Goal: Task Accomplishment & Management: Use online tool/utility

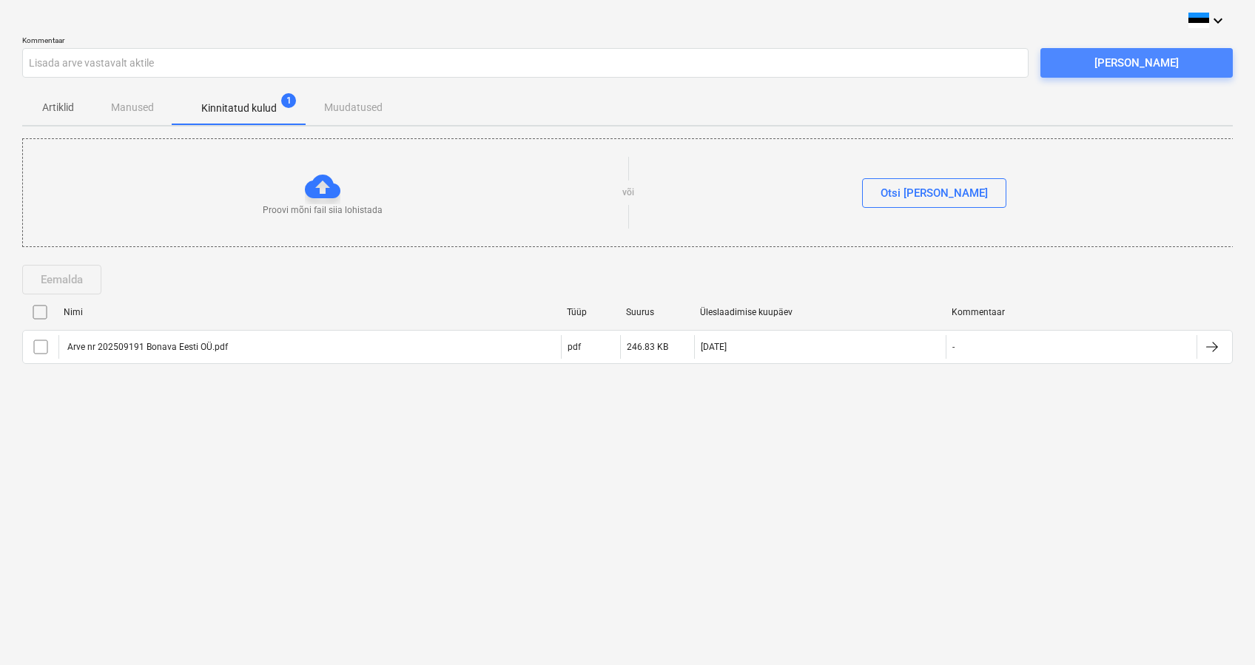
click at [1153, 67] on div "[PERSON_NAME]" at bounding box center [1137, 62] width 84 height 19
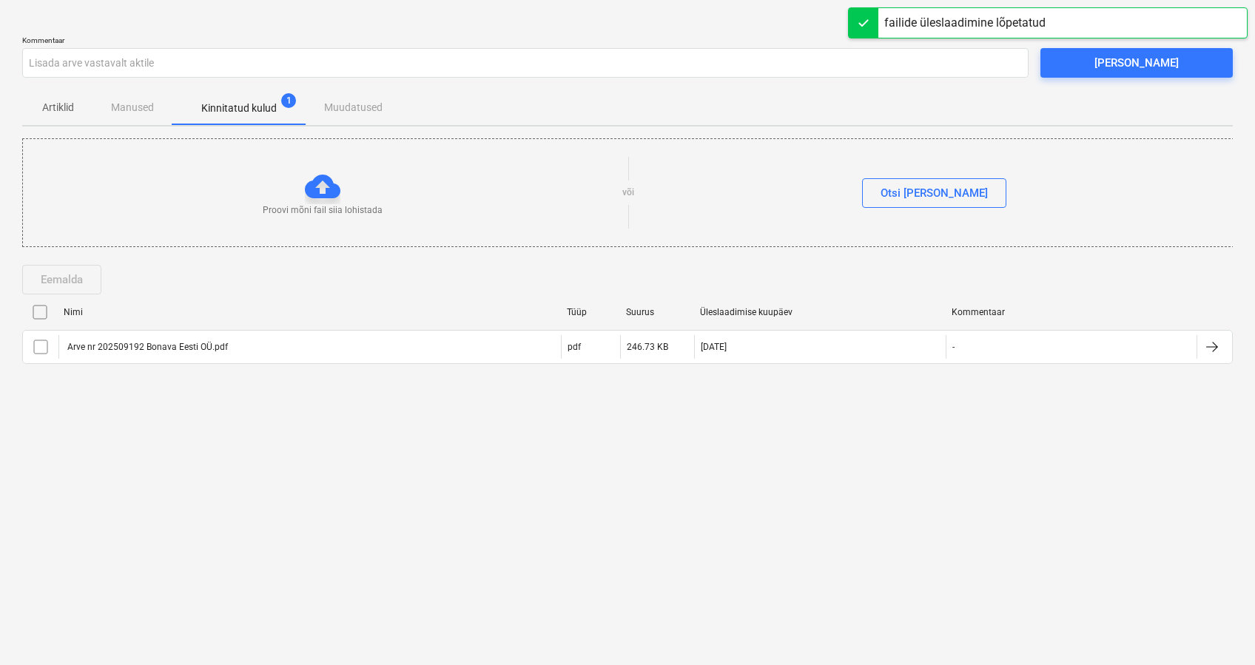
click at [61, 107] on p "Artiklid" at bounding box center [58, 108] width 36 height 16
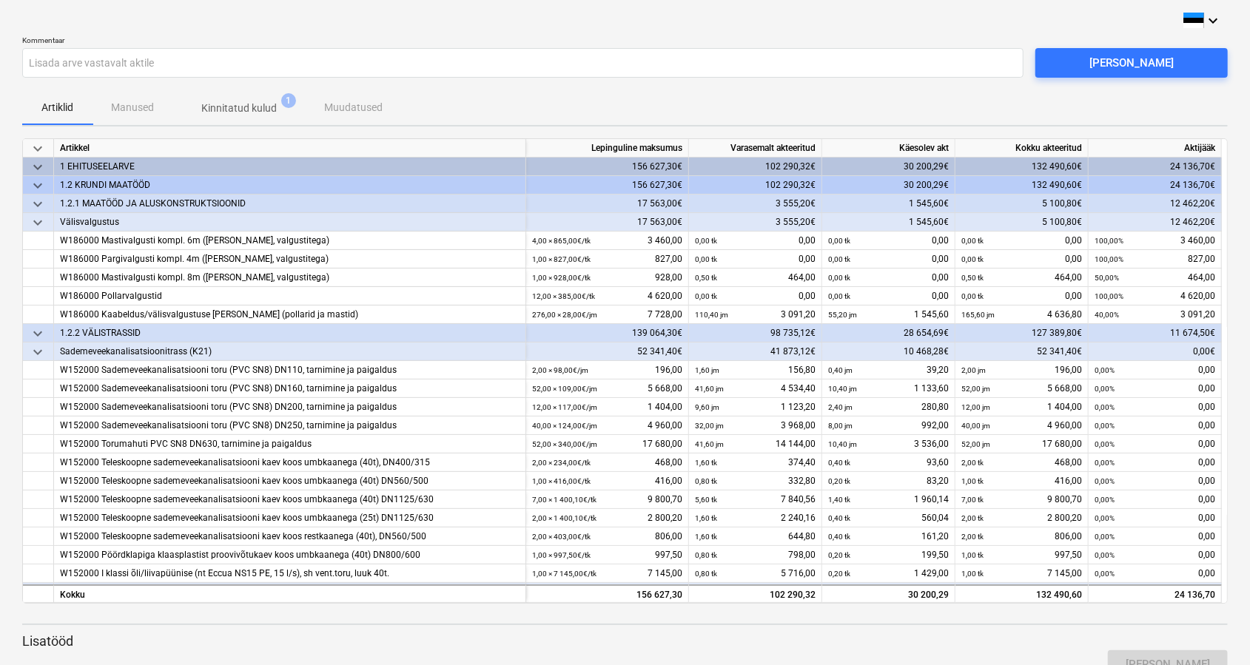
click at [212, 104] on p "Kinnitatud kulud" at bounding box center [238, 109] width 75 height 16
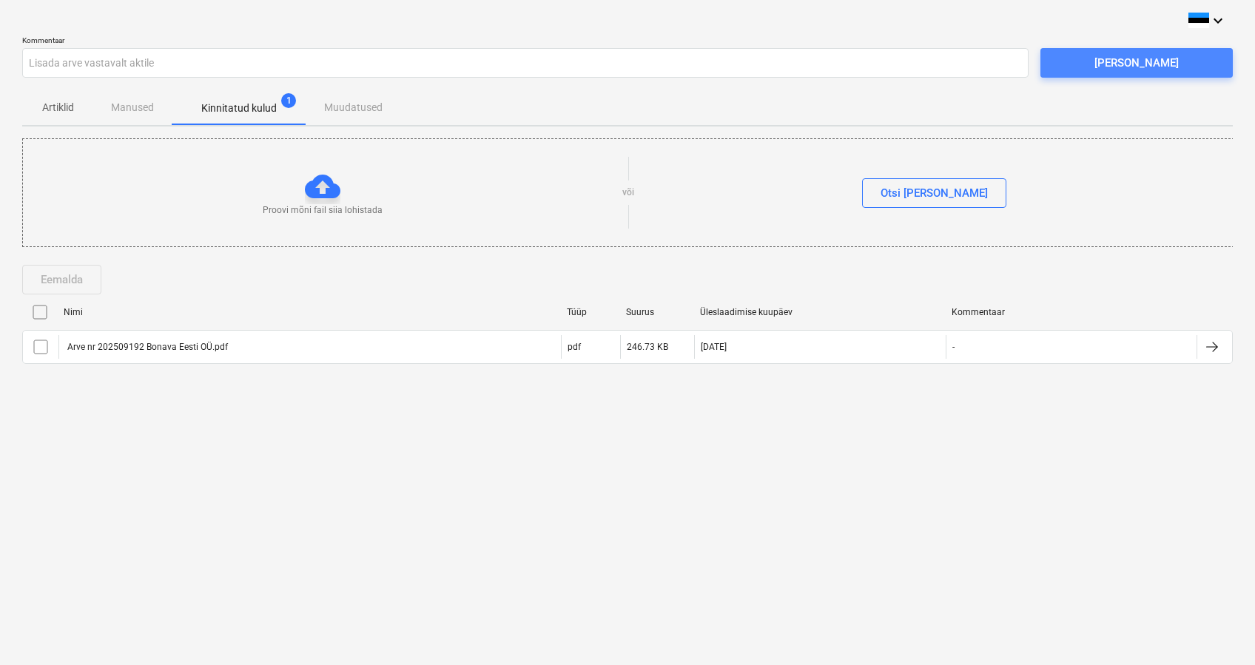
click at [1138, 52] on button "[PERSON_NAME]" at bounding box center [1137, 63] width 192 height 30
